Goal: Information Seeking & Learning: Learn about a topic

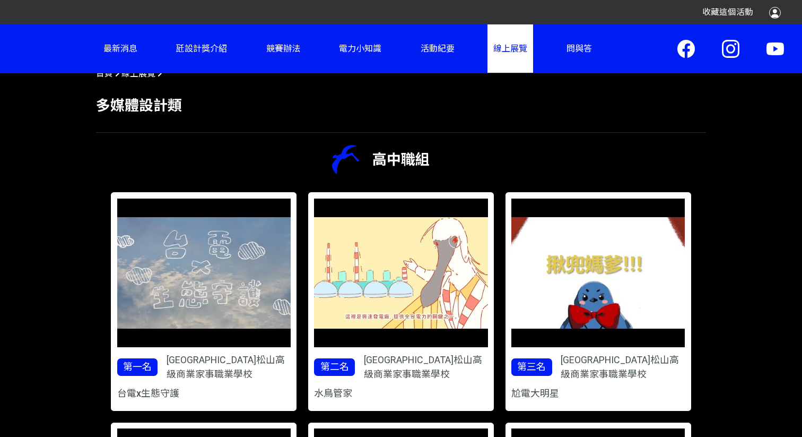
scroll to position [378, 0]
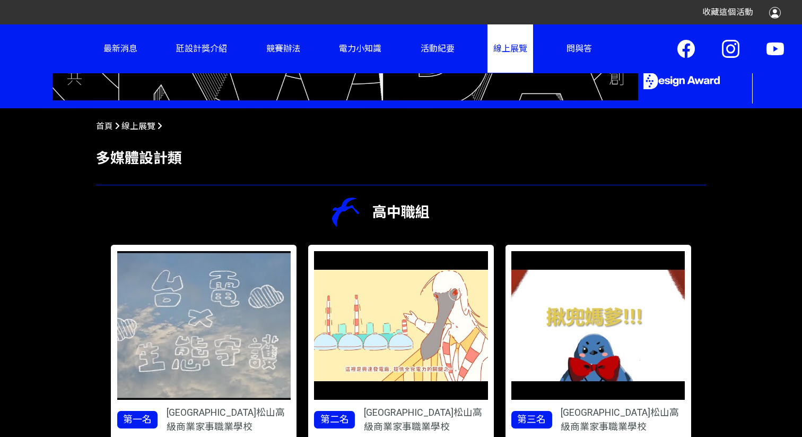
click at [146, 293] on img at bounding box center [204, 325] width 226 height 193
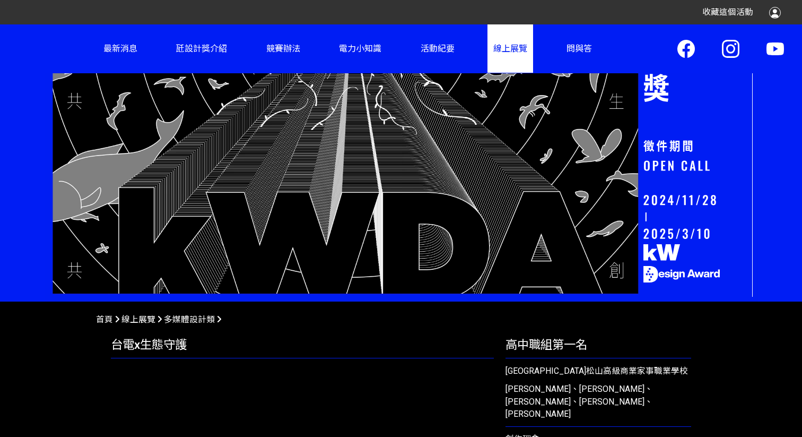
scroll to position [407, 0]
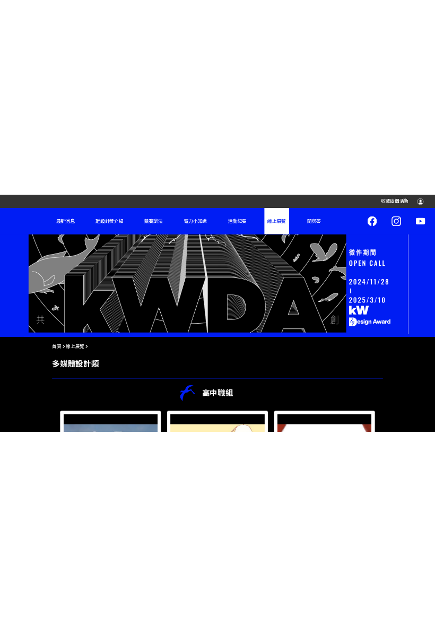
scroll to position [227, 0]
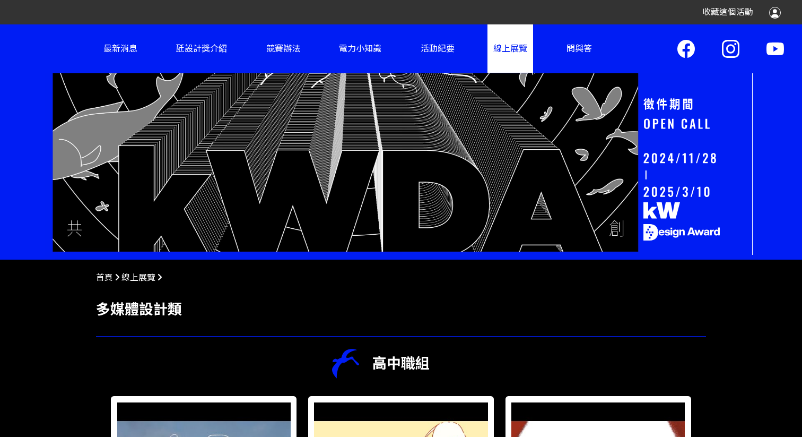
click at [686, 360] on h2 "高中職組" at bounding box center [401, 364] width 592 height 30
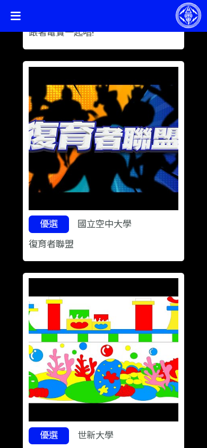
scroll to position [3755, 0]
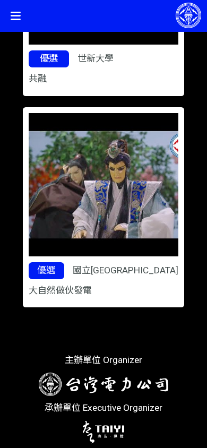
click at [16, 16] on icon at bounding box center [16, 16] width 10 height 16
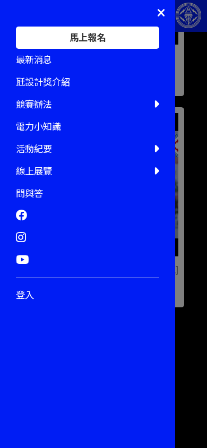
click at [160, 14] on icon at bounding box center [161, 13] width 7 height 12
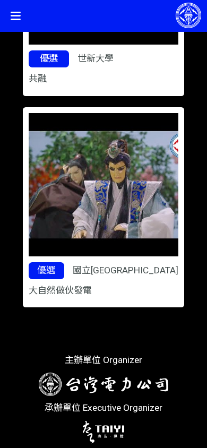
click at [15, 12] on icon at bounding box center [16, 16] width 10 height 16
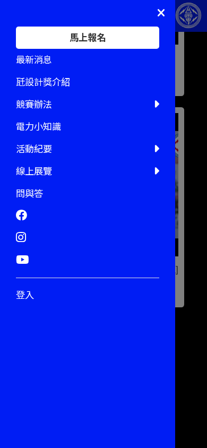
click at [161, 15] on icon at bounding box center [161, 13] width 7 height 12
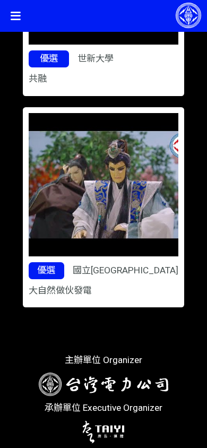
click at [12, 12] on icon at bounding box center [16, 16] width 10 height 16
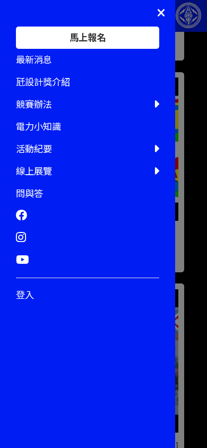
scroll to position [3567, 0]
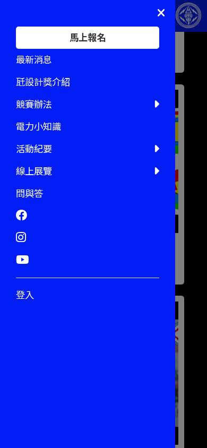
click at [84, 107] on div "競賽辦法" at bounding box center [87, 104] width 143 height 22
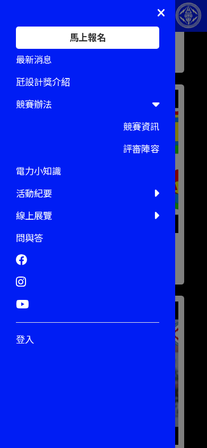
click at [107, 188] on div "活動紀要" at bounding box center [87, 194] width 143 height 22
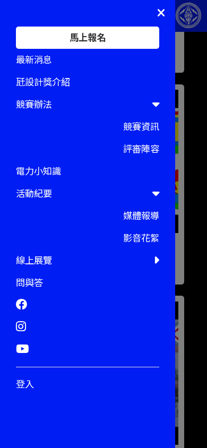
click at [96, 263] on div "線上展覽" at bounding box center [87, 260] width 143 height 22
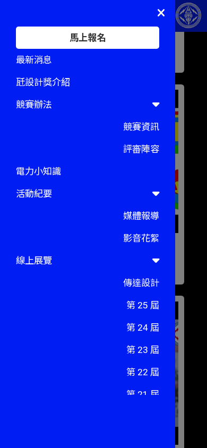
click at [163, 12] on icon at bounding box center [161, 13] width 7 height 12
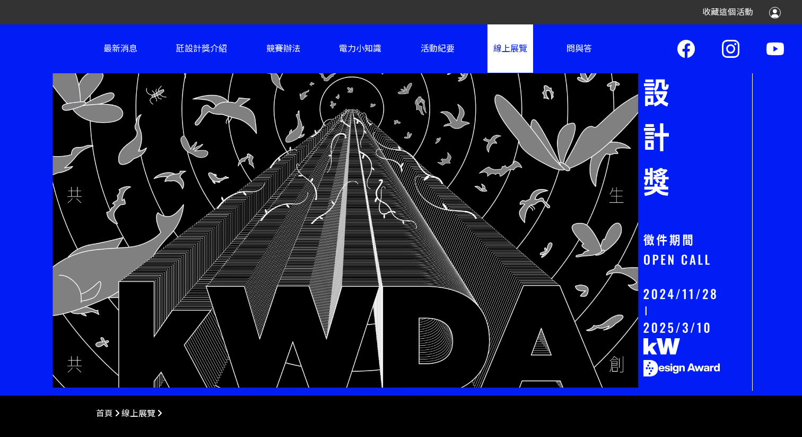
scroll to position [0, 0]
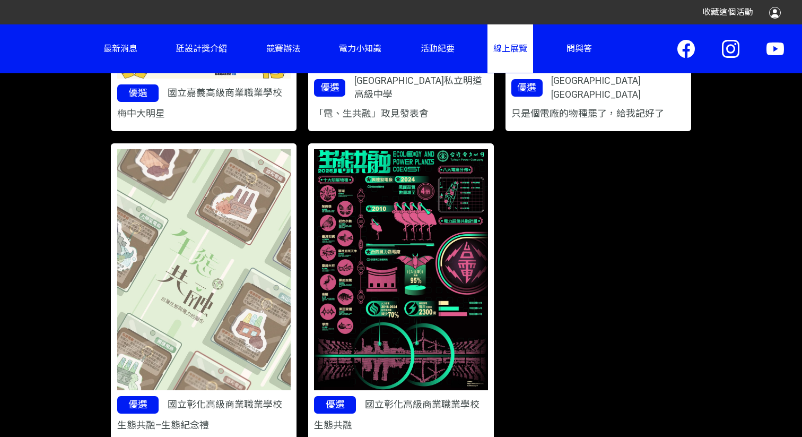
scroll to position [1321, 0]
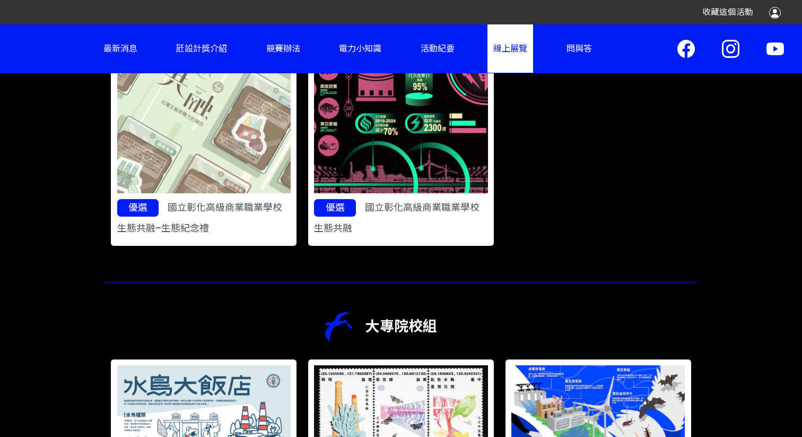
click at [401, 150] on img at bounding box center [401, 72] width 226 height 313
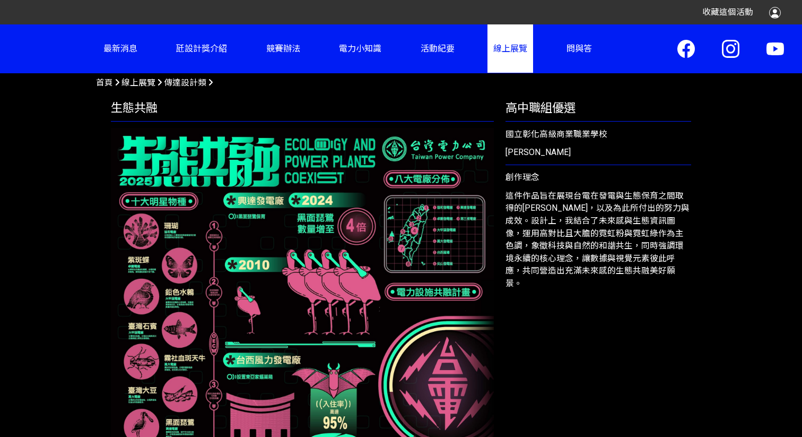
scroll to position [420, 0]
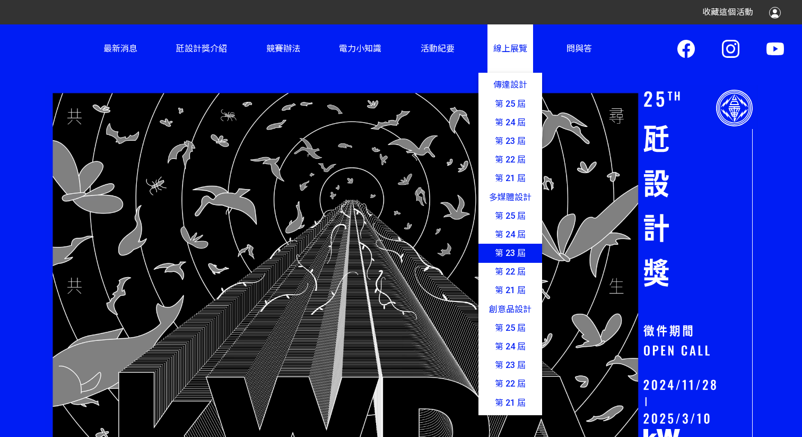
click at [508, 250] on link "第 23 屆" at bounding box center [511, 253] width 64 height 19
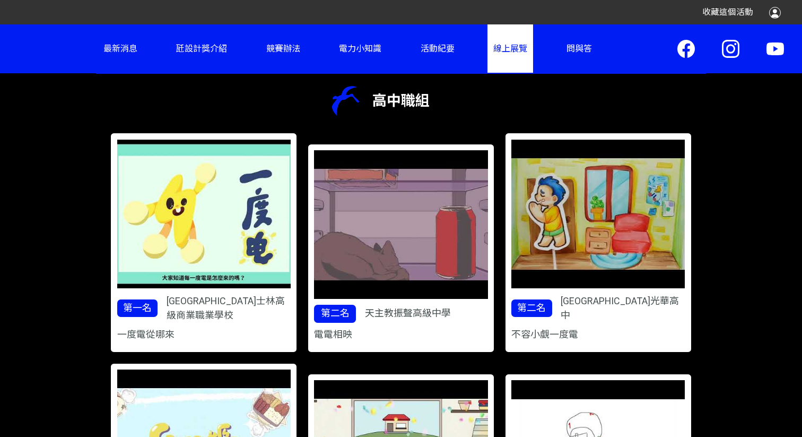
scroll to position [491, 0]
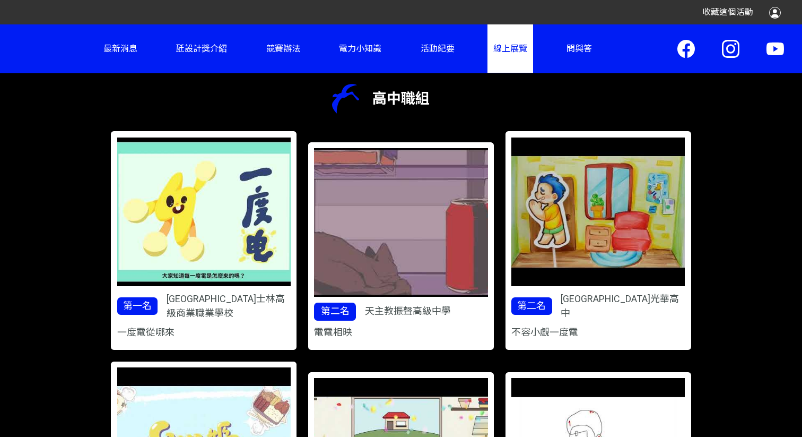
click at [389, 251] on img at bounding box center [401, 222] width 226 height 193
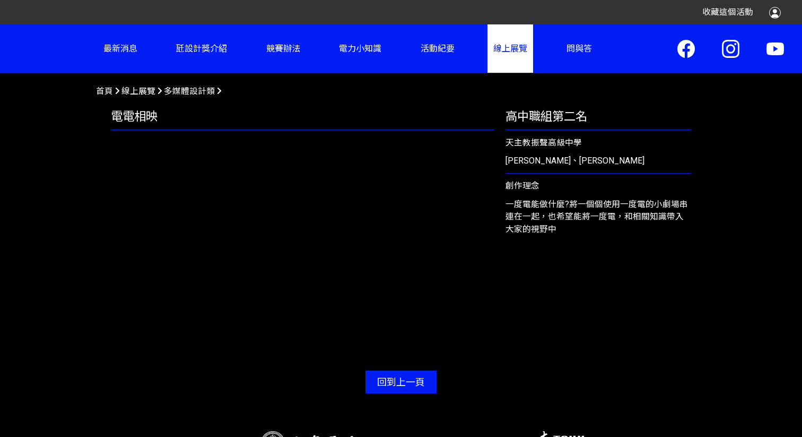
scroll to position [413, 0]
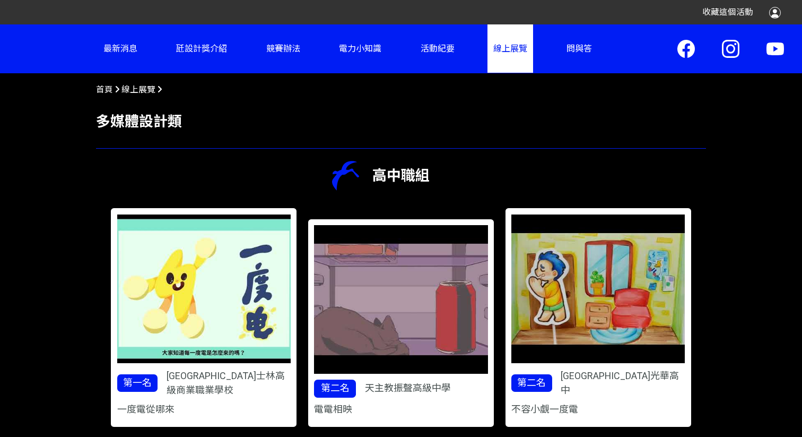
scroll to position [413, 0]
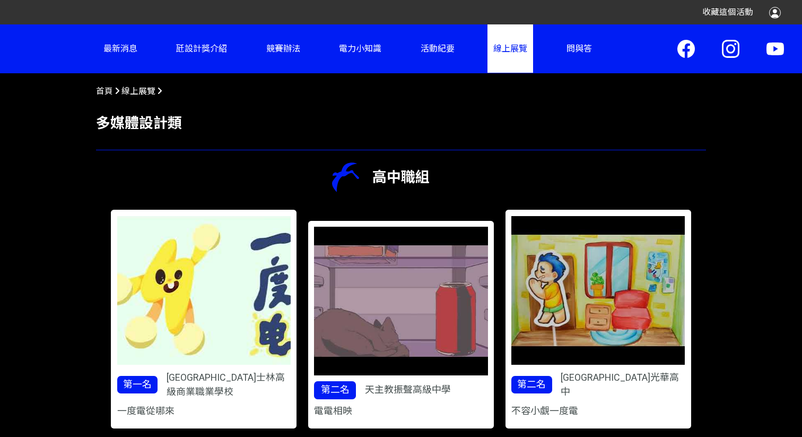
click at [153, 311] on img at bounding box center [204, 290] width 226 height 193
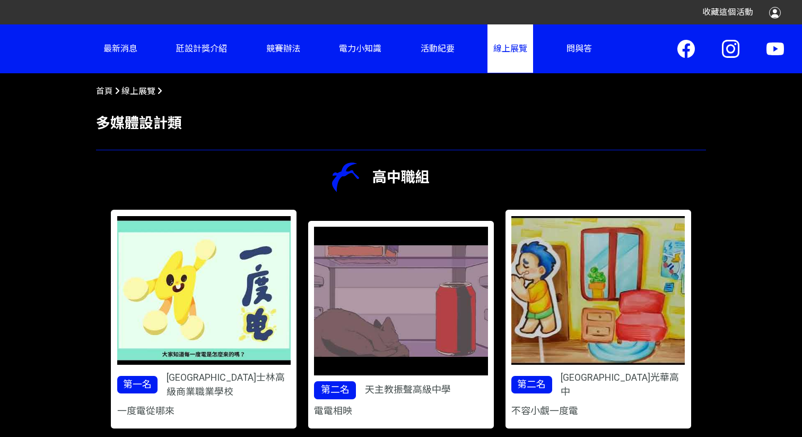
click at [574, 300] on img at bounding box center [599, 290] width 226 height 193
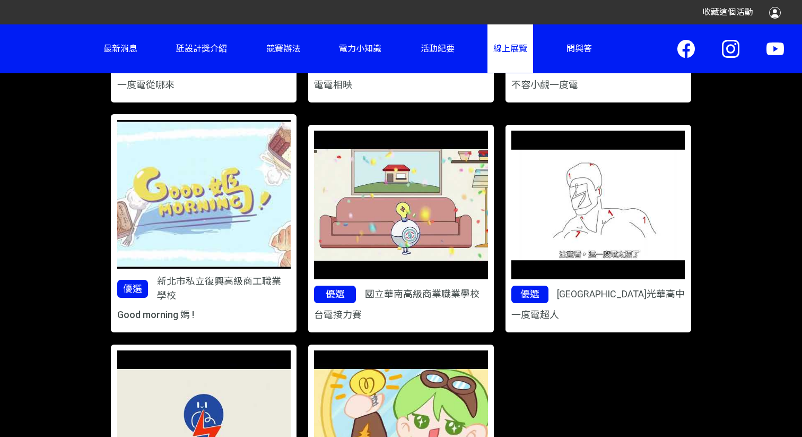
click at [228, 221] on img at bounding box center [204, 194] width 226 height 193
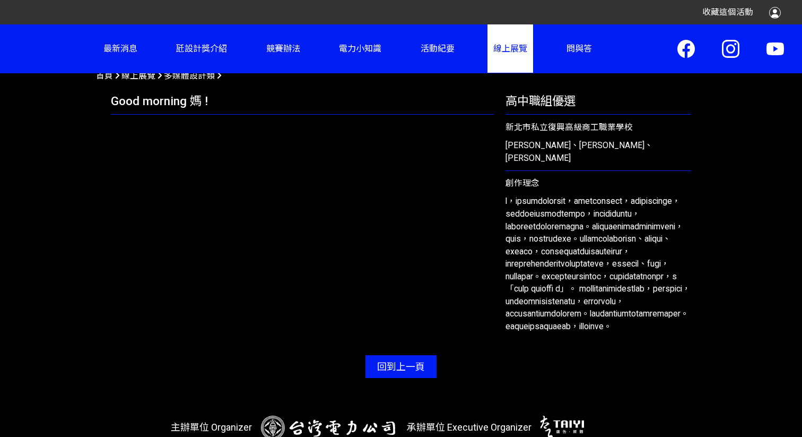
scroll to position [413, 0]
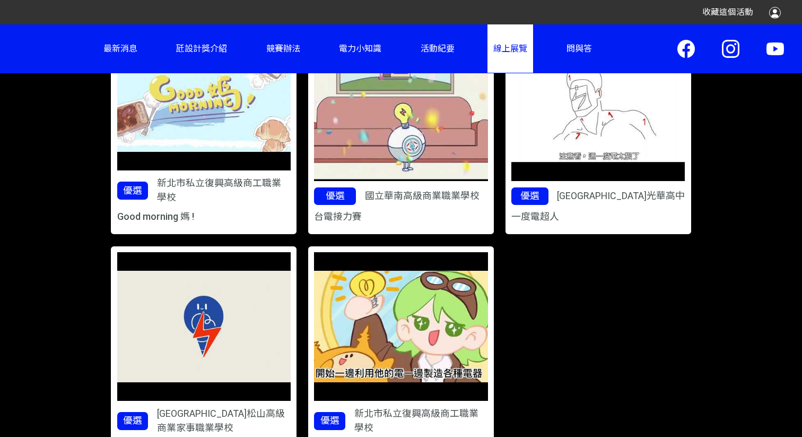
click at [426, 173] on img at bounding box center [401, 106] width 226 height 193
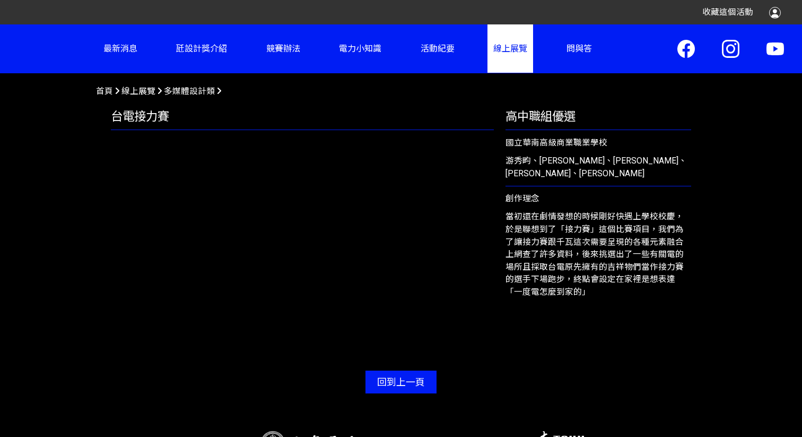
scroll to position [413, 0]
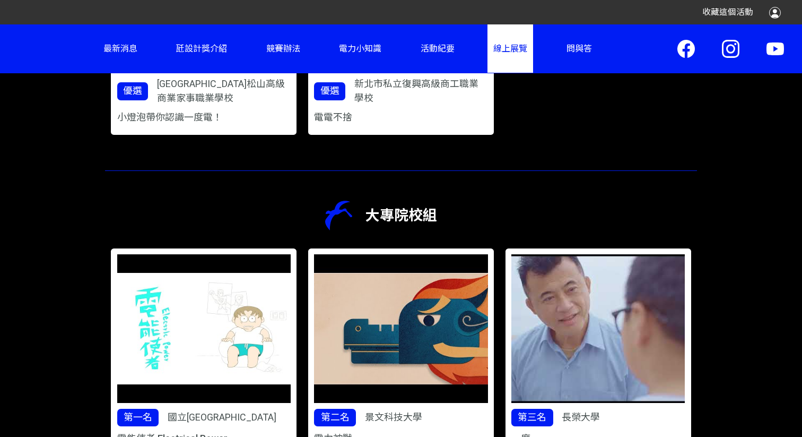
click at [565, 348] on img at bounding box center [599, 328] width 226 height 193
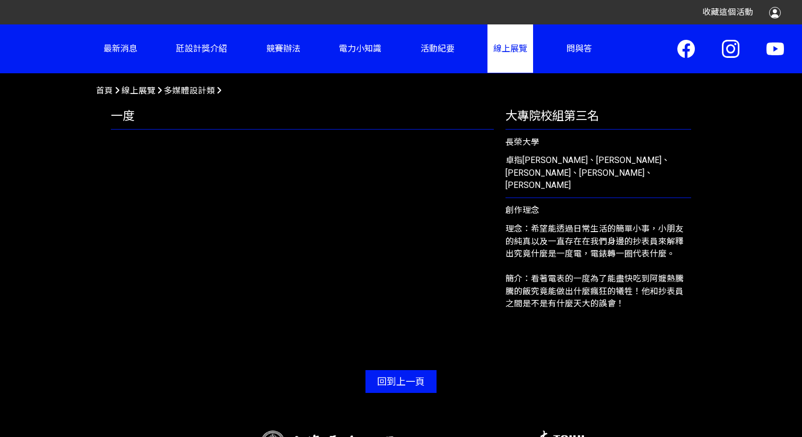
scroll to position [413, 0]
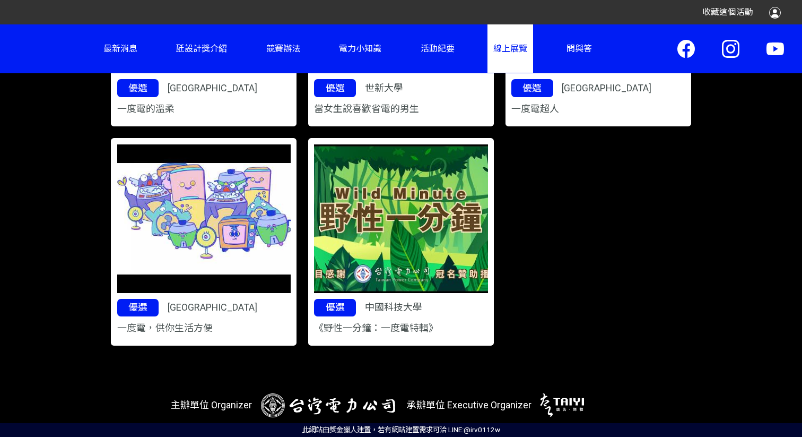
click at [380, 211] on img at bounding box center [401, 218] width 226 height 193
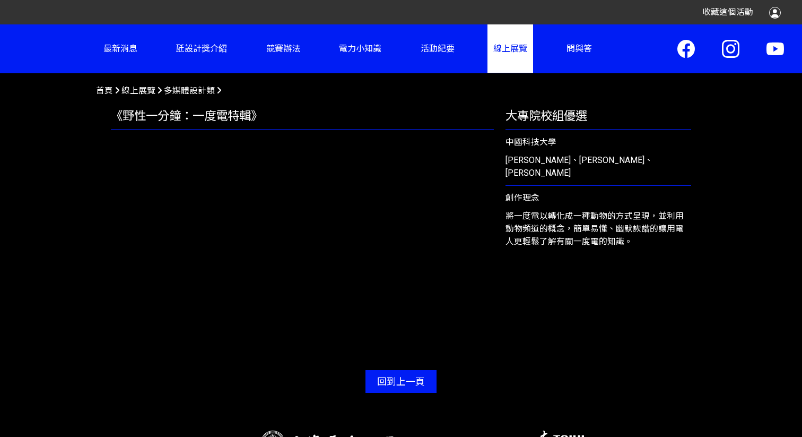
scroll to position [413, 0]
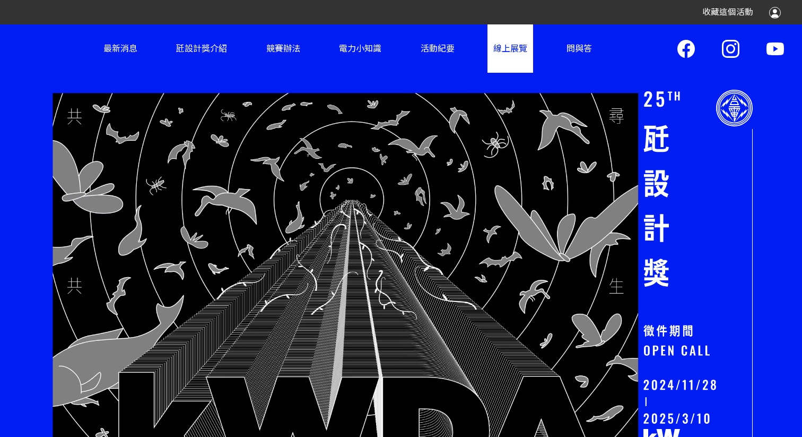
scroll to position [1, 0]
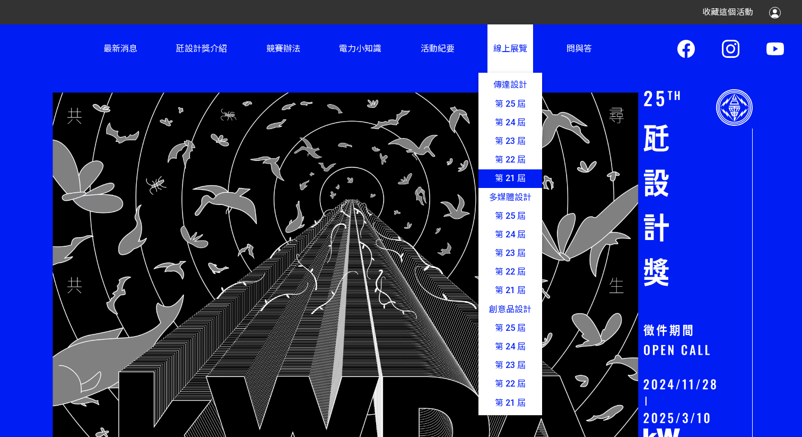
click at [504, 175] on link "第 21 屆" at bounding box center [511, 178] width 64 height 19
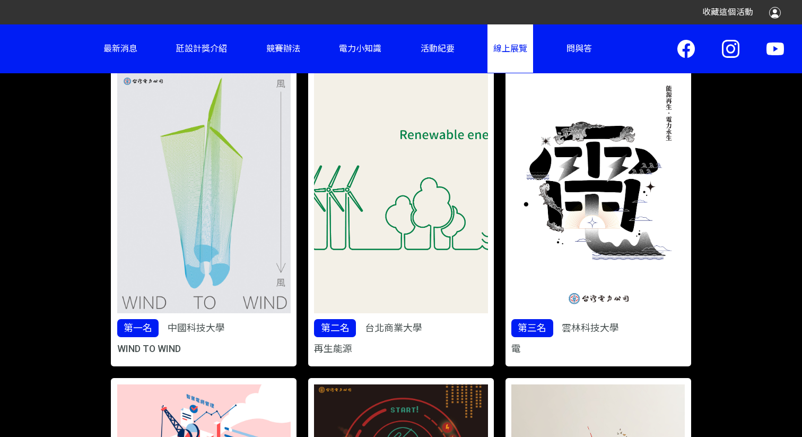
scroll to position [553, 0]
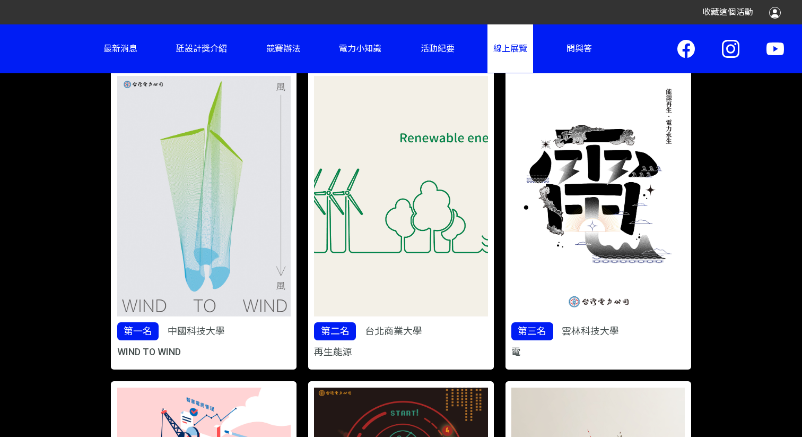
click at [335, 352] on h3 "再生能源" at bounding box center [401, 352] width 174 height 12
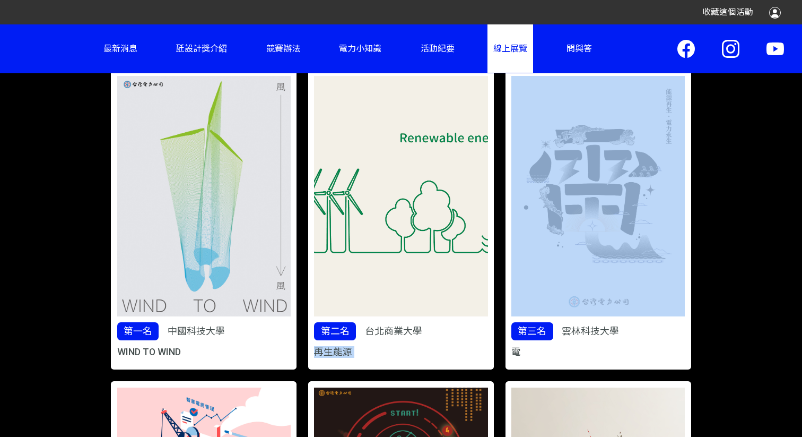
drag, startPoint x: 352, startPoint y: 353, endPoint x: 312, endPoint y: 350, distance: 41.0
click at [312, 350] on div "第二名 台北商業大學 再生能源" at bounding box center [400, 220] width 185 height 300
copy div "再生能源"
click at [180, 351] on h3 "WIND TO WIND" at bounding box center [204, 352] width 174 height 12
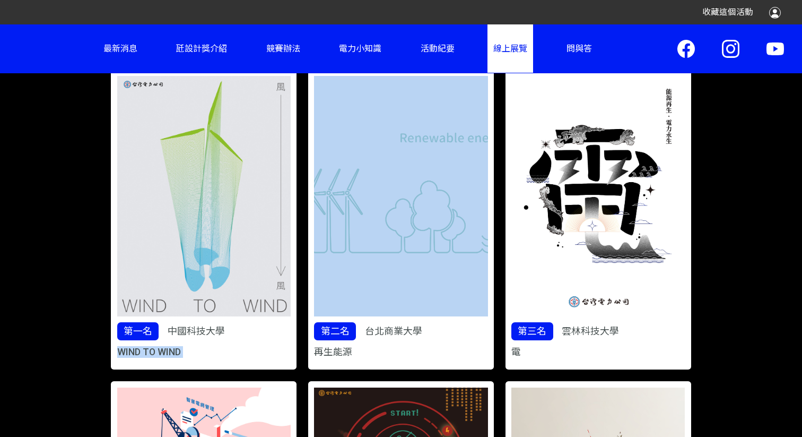
drag, startPoint x: 156, startPoint y: 352, endPoint x: 121, endPoint y: 352, distance: 34.5
click at [121, 352] on h3 "WIND TO WIND" at bounding box center [204, 352] width 174 height 12
copy div "WIND TO WIND"
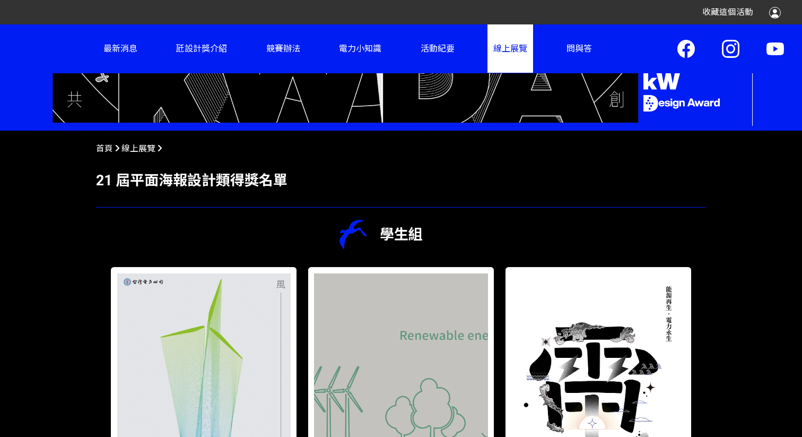
scroll to position [0, 0]
